Goal: Task Accomplishment & Management: Use online tool/utility

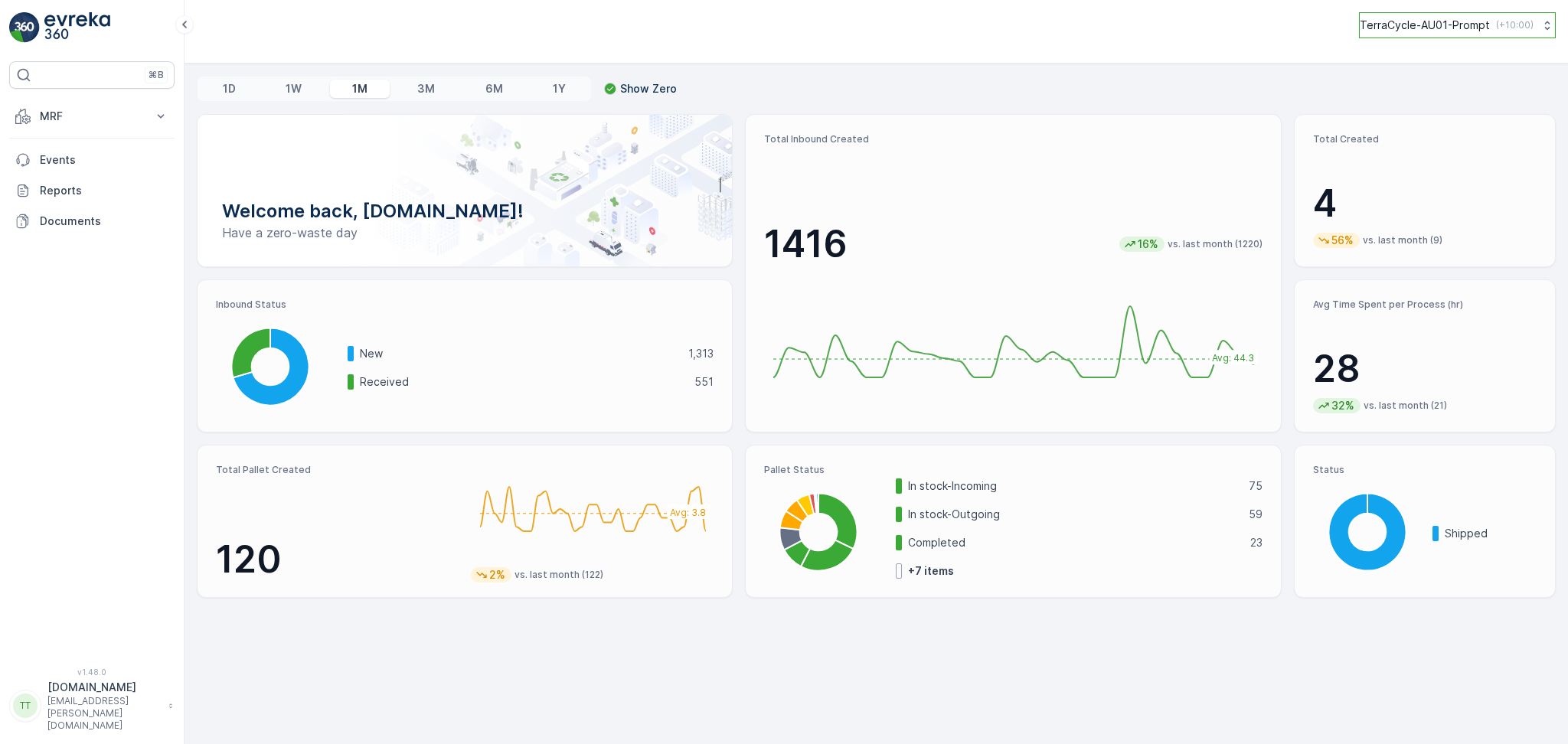
click at [1478, 24] on p "TerraCycle-AU01-Prompt" at bounding box center [1424, 25] width 130 height 15
click at [79, 117] on p "MRF" at bounding box center [91, 116] width 104 height 15
click at [72, 165] on p "Inbound" at bounding box center [60, 164] width 42 height 15
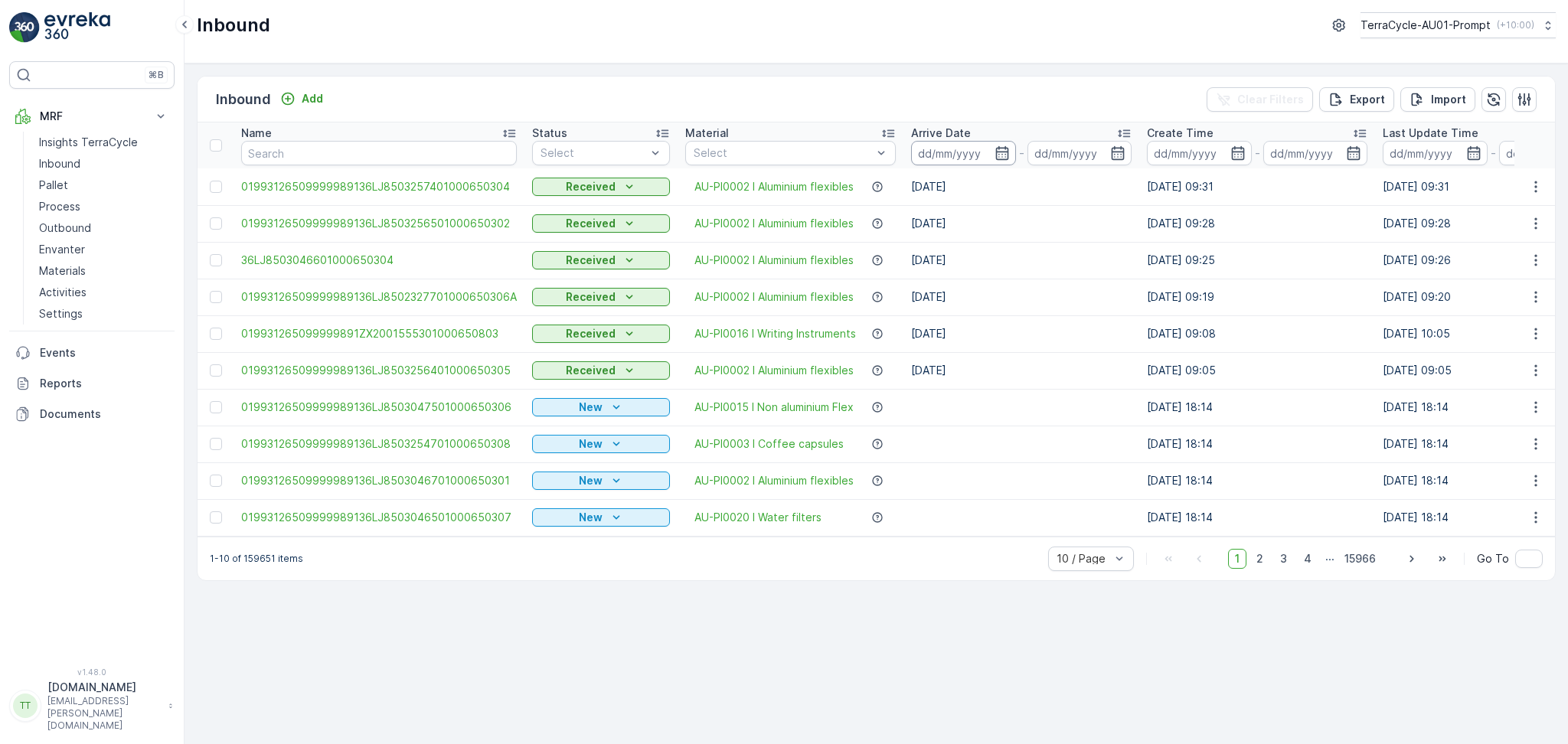
click at [925, 153] on input at bounding box center [963, 153] width 105 height 25
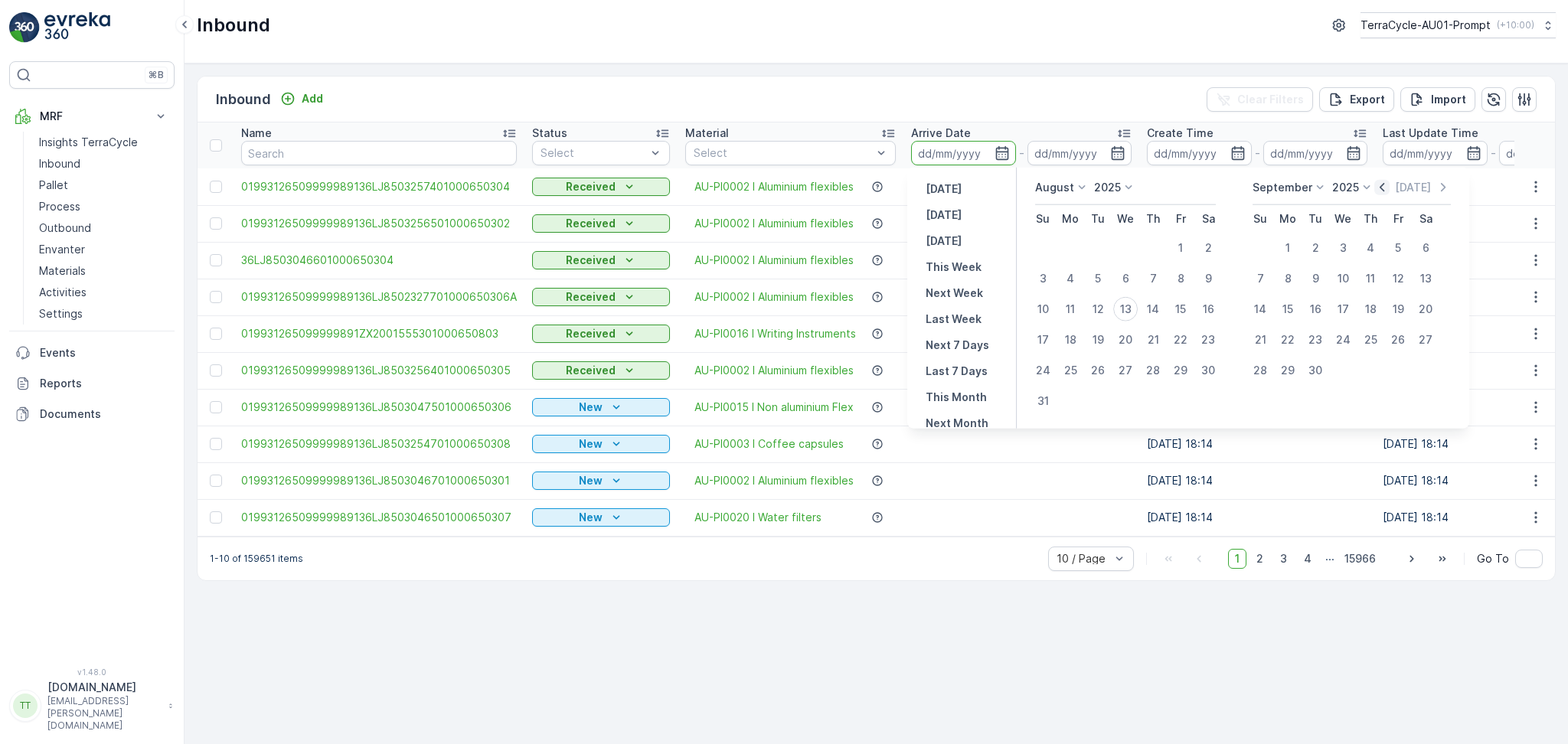
click at [1380, 187] on icon "button" at bounding box center [1382, 188] width 15 height 15
click at [1181, 342] on div "25" at bounding box center [1181, 340] width 25 height 25
type input "[DATE]"
click at [1203, 342] on div "26" at bounding box center [1208, 340] width 25 height 25
type input "[DATE]"
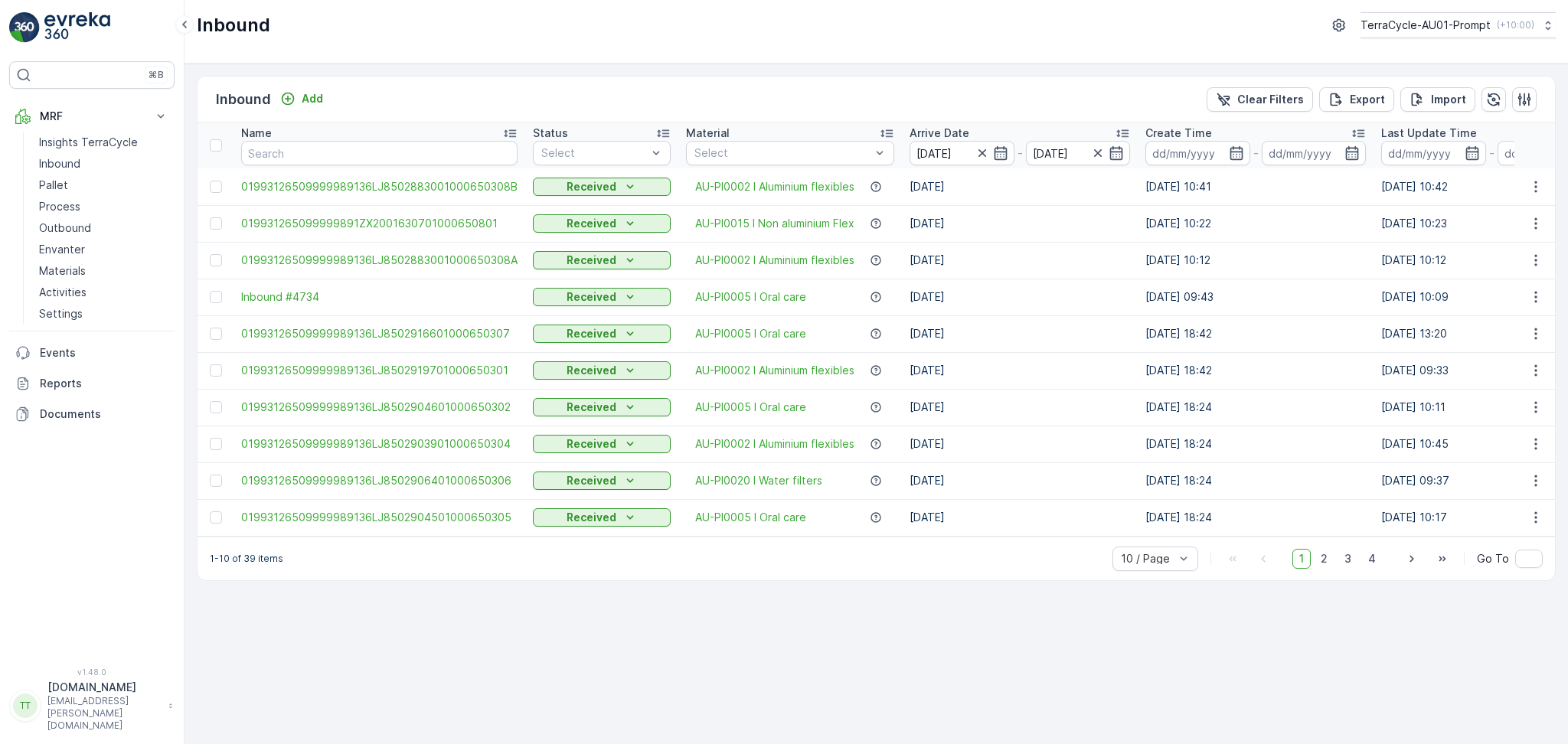
click at [956, 154] on input "[DATE]" at bounding box center [962, 153] width 105 height 25
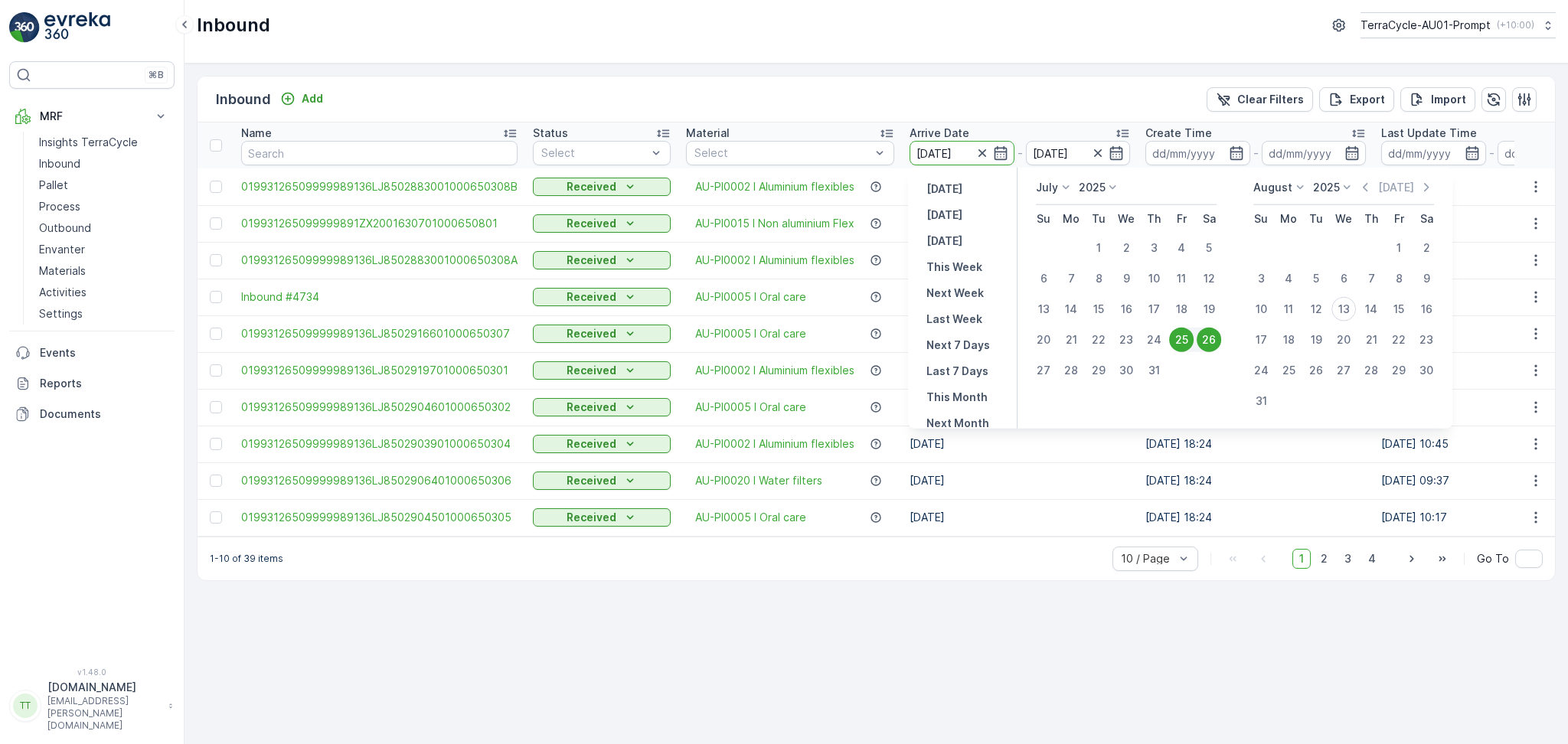
click at [956, 154] on input "[DATE]" at bounding box center [962, 153] width 105 height 25
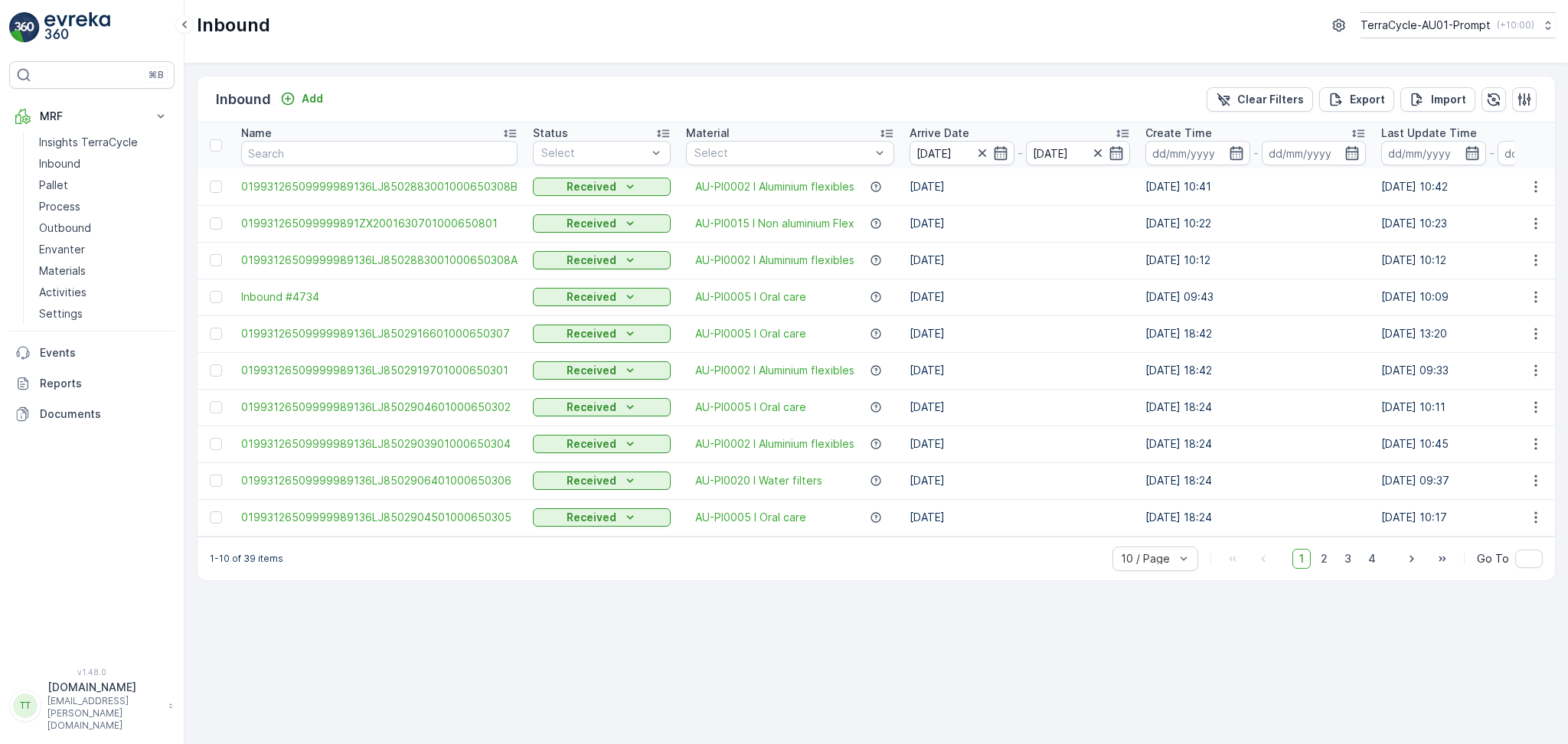
click at [956, 154] on input "[DATE]" at bounding box center [962, 153] width 105 height 25
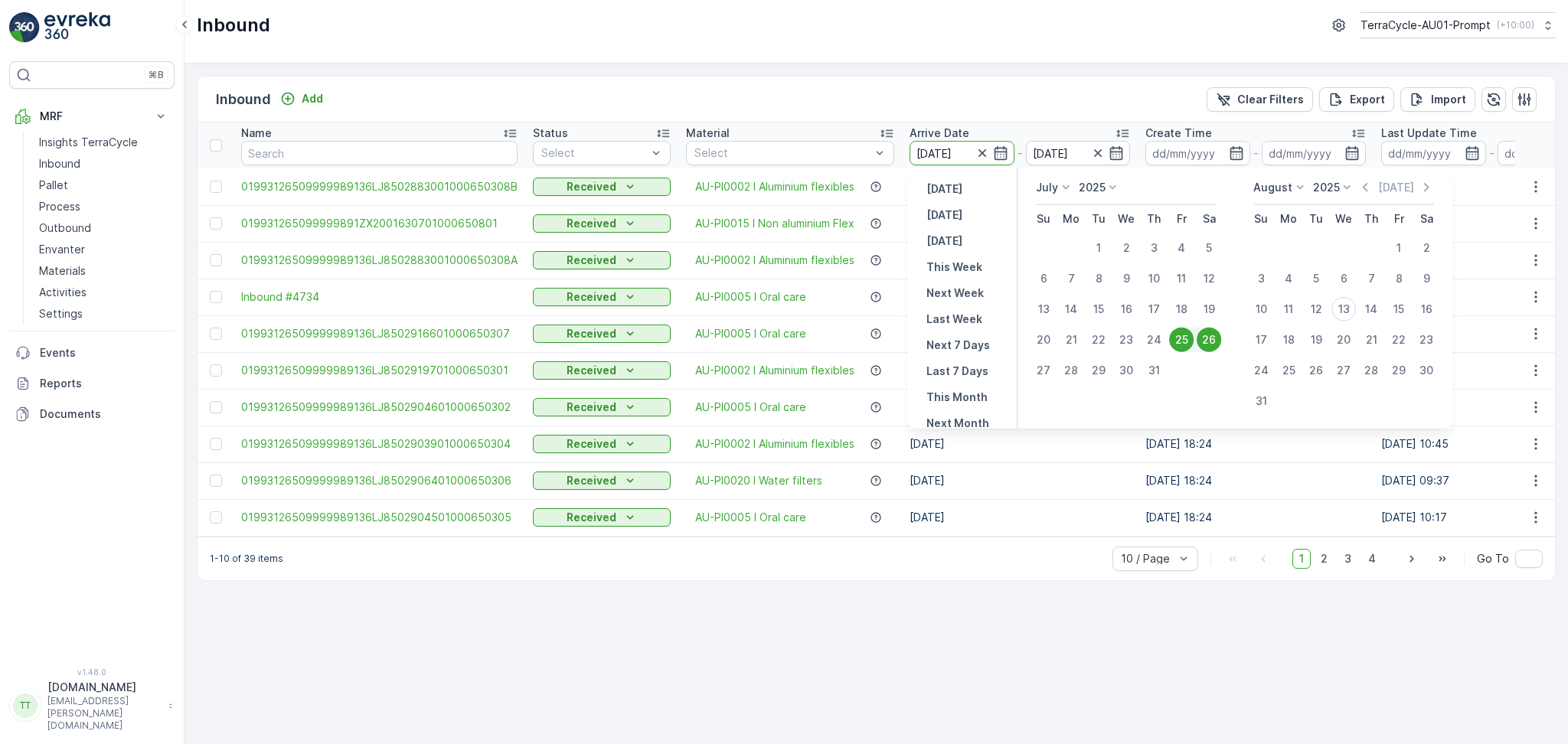
click at [1208, 340] on div "26" at bounding box center [1209, 340] width 25 height 25
type input "[DATE]"
click at [1313, 310] on div "12" at bounding box center [1316, 309] width 25 height 25
type input "[DATE]"
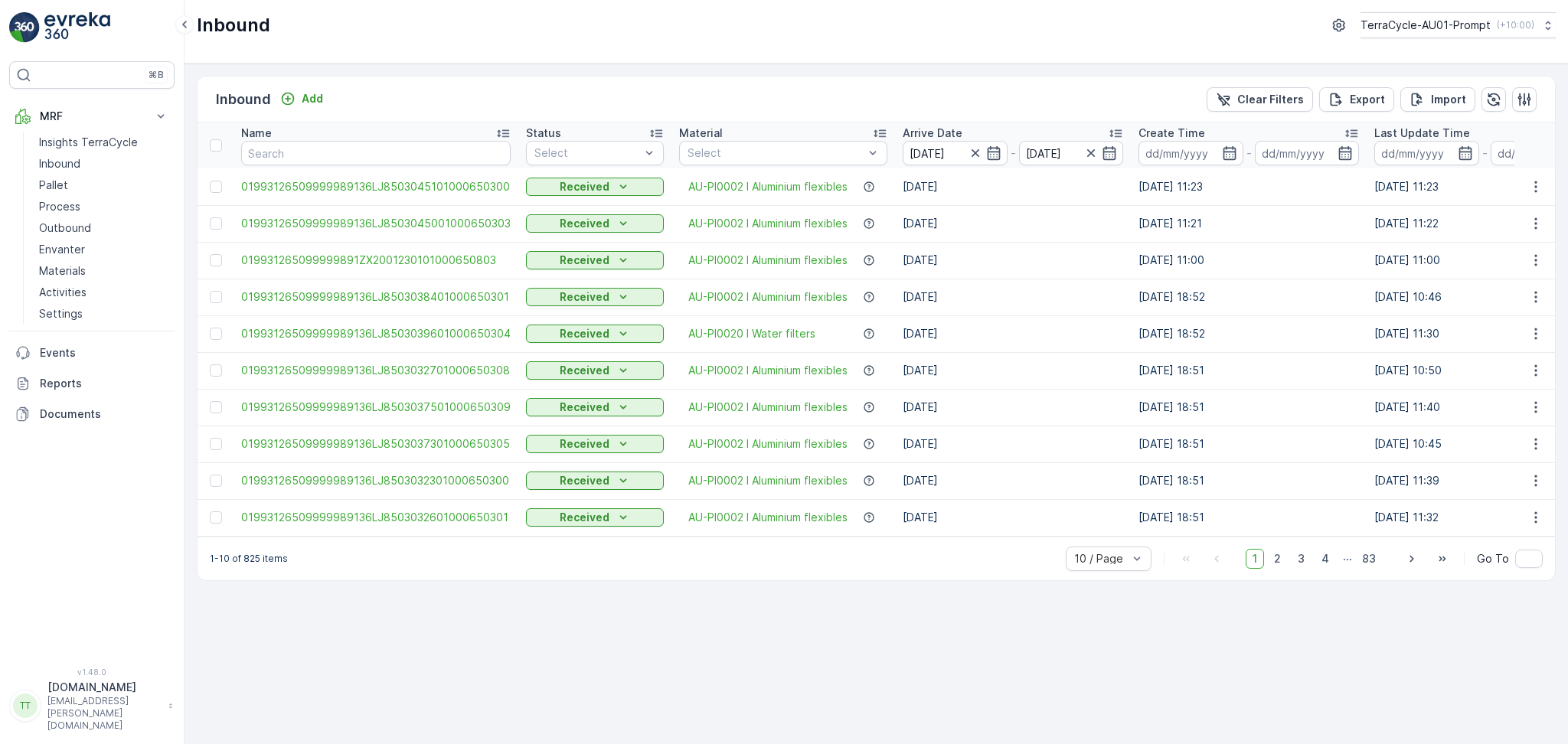
click at [761, 592] on div "Inbound Add Clear Filters Export Import Name Status Select Material Select Arri…" at bounding box center [876, 404] width 1384 height 680
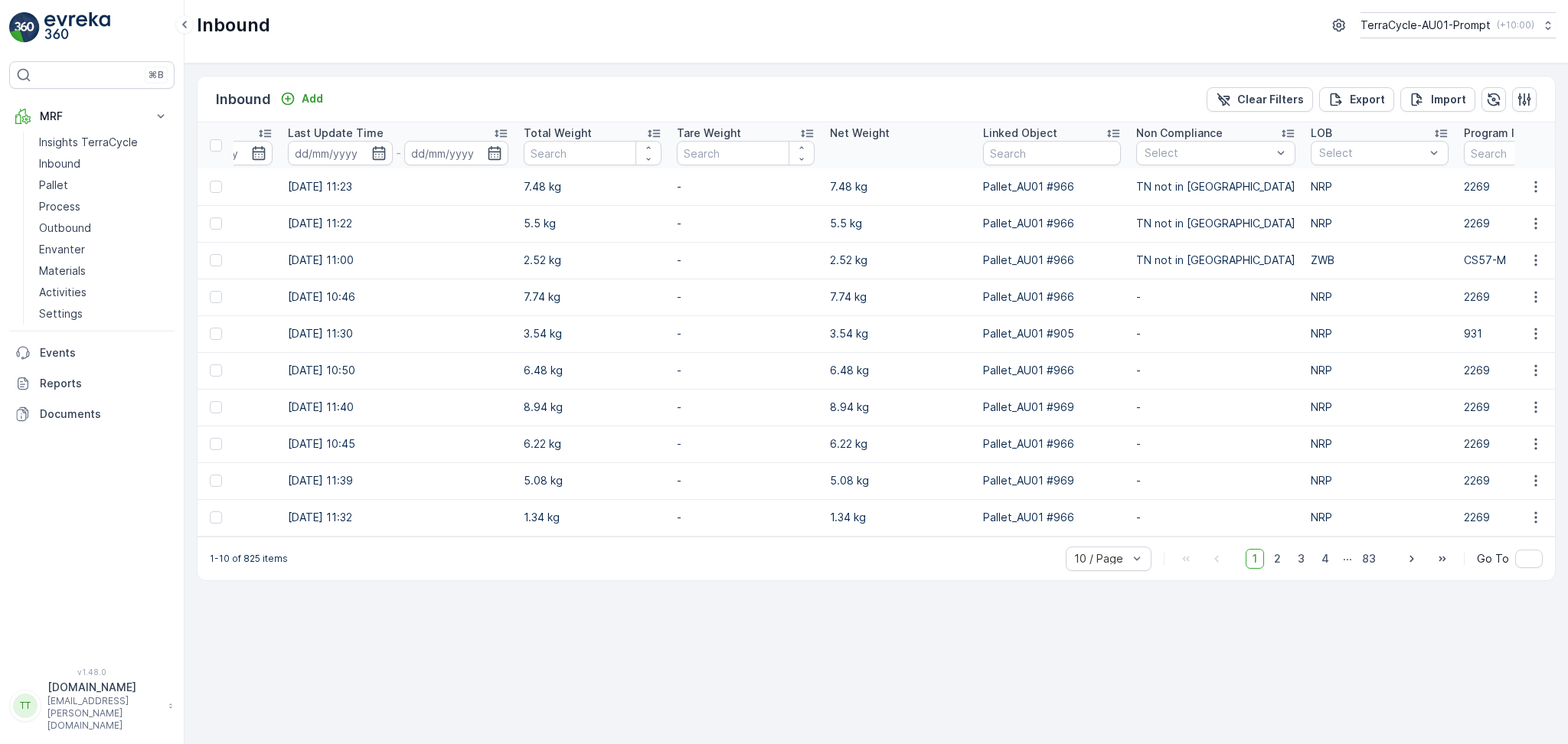
scroll to position [0, 1313]
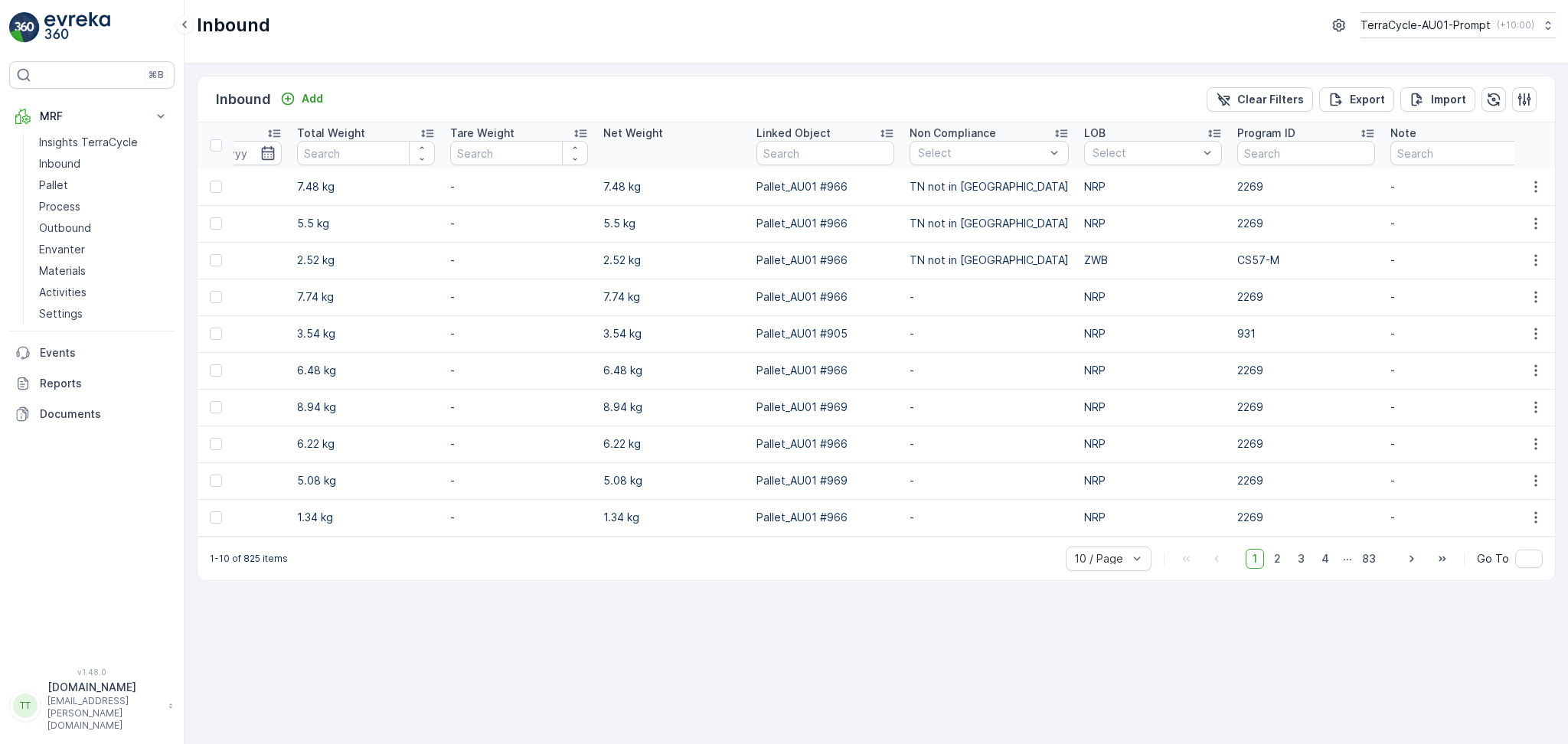
click at [1107, 135] on div "LOB" at bounding box center [1152, 133] width 138 height 15
click at [1093, 189] on span "NRP" at bounding box center [1104, 187] width 22 height 12
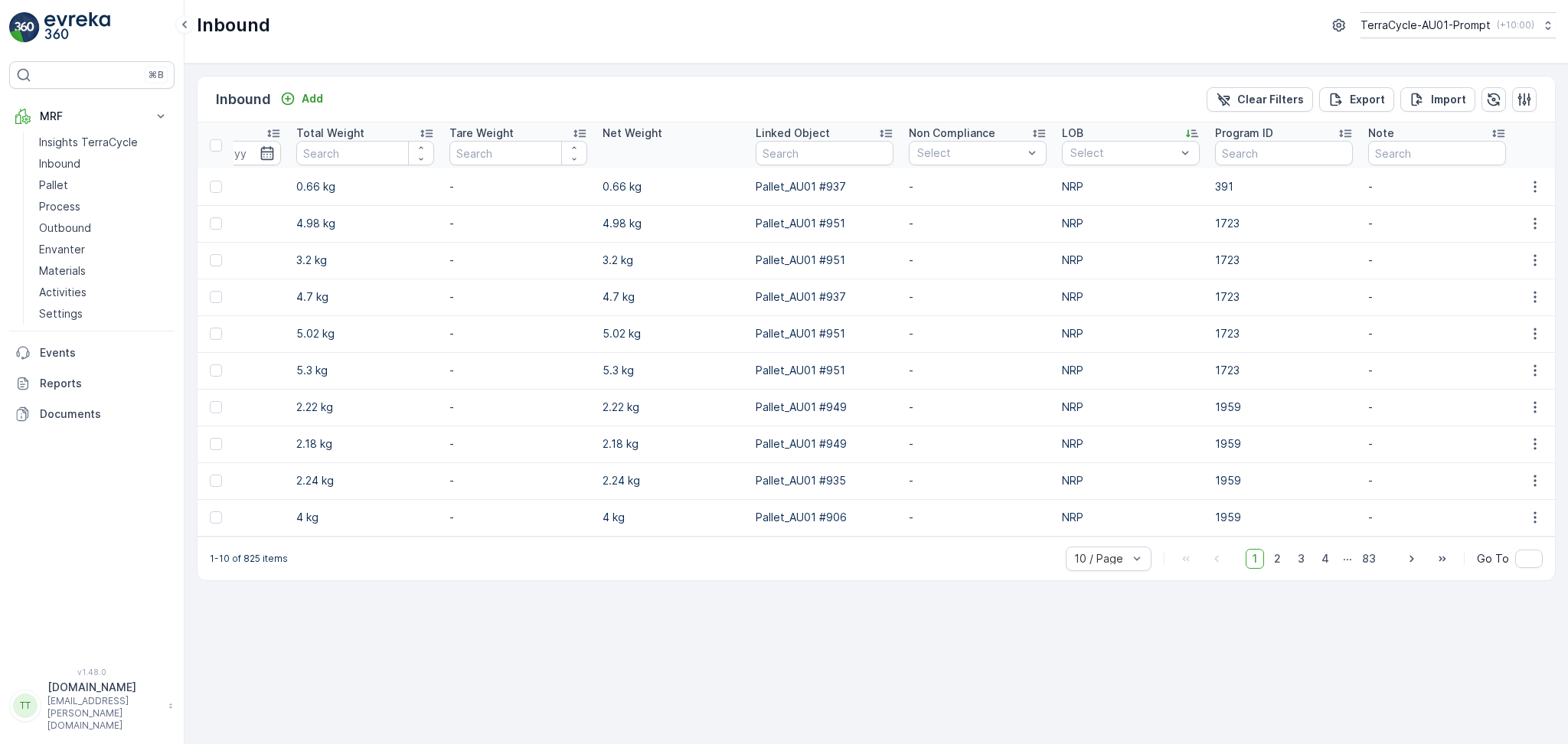
scroll to position [0, 1197]
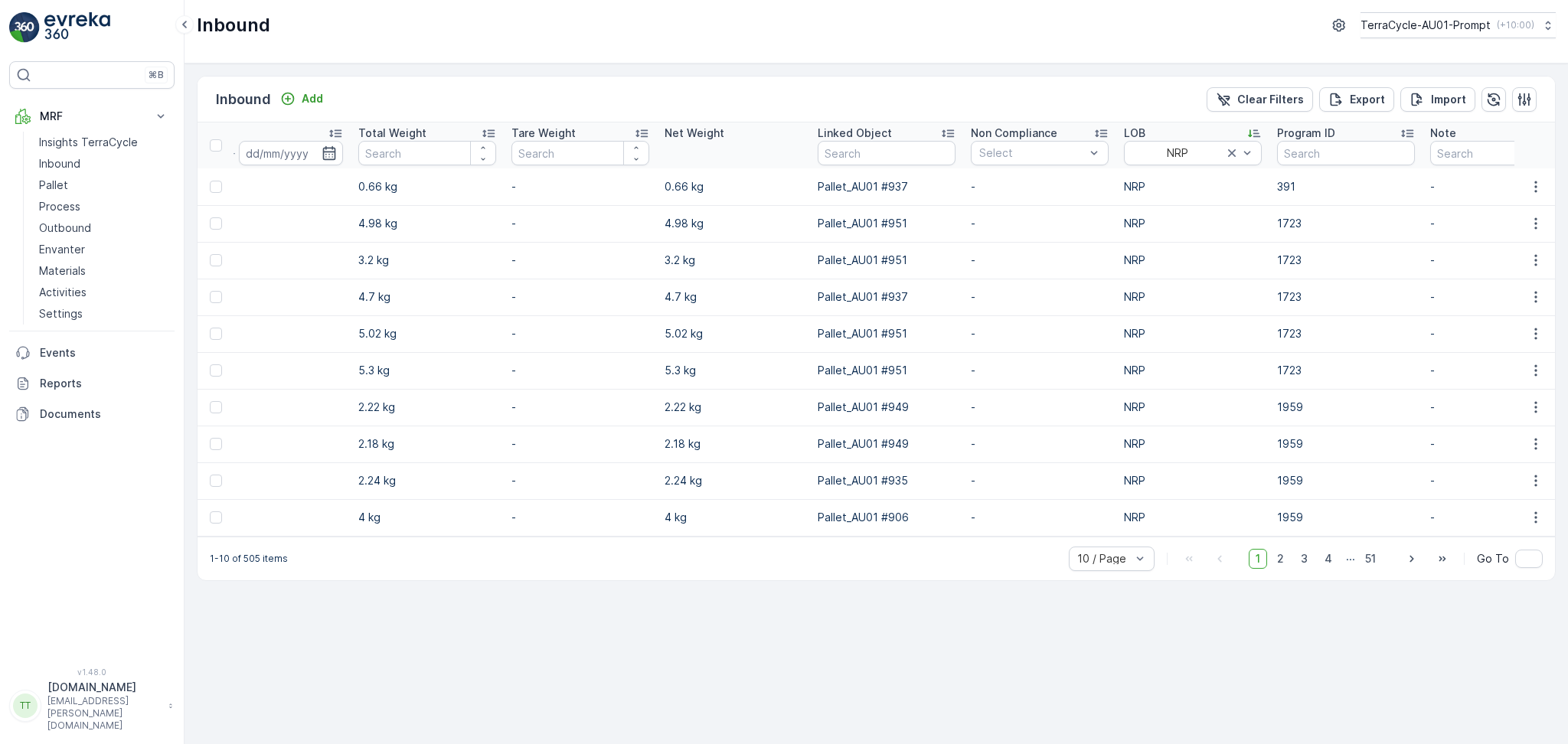
scroll to position [0, 1197]
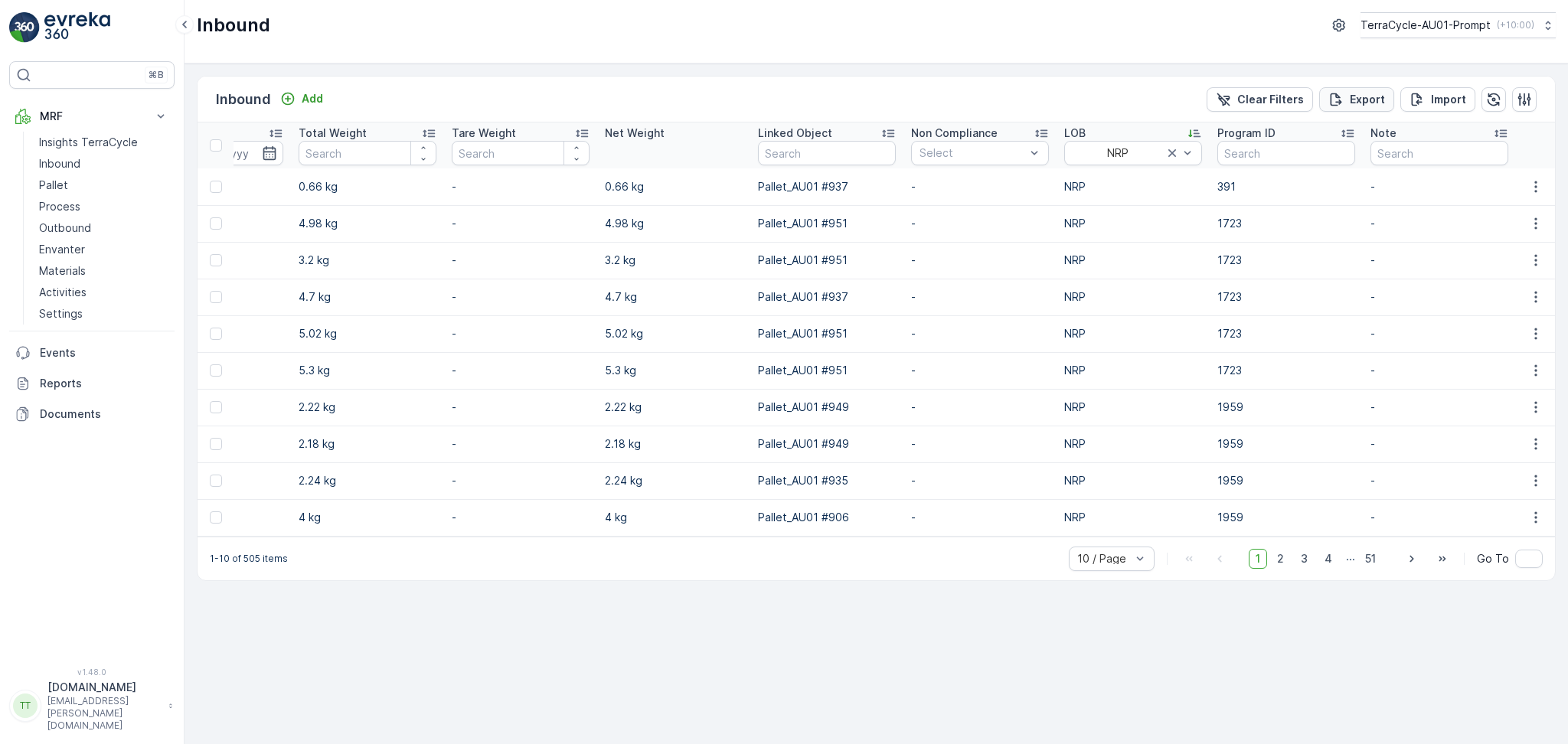
click at [1379, 105] on p "Export" at bounding box center [1367, 100] width 35 height 15
click at [1361, 75] on span "reports" at bounding box center [1444, 83] width 180 height 16
click at [56, 385] on p "Reports" at bounding box center [104, 384] width 128 height 15
